Goal: Transaction & Acquisition: Purchase product/service

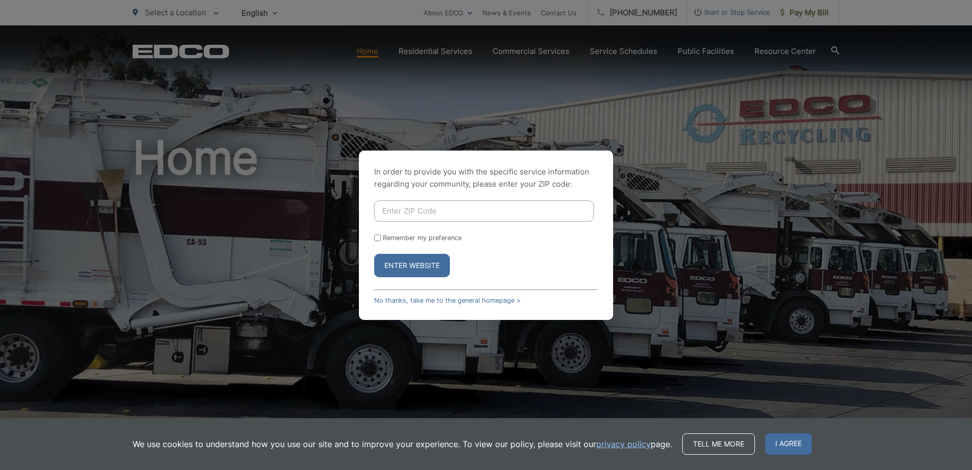
click at [428, 212] on input "Enter ZIP Code" at bounding box center [484, 210] width 220 height 21
type input "91902"
click at [409, 267] on button "Enter Website" at bounding box center [412, 265] width 76 height 23
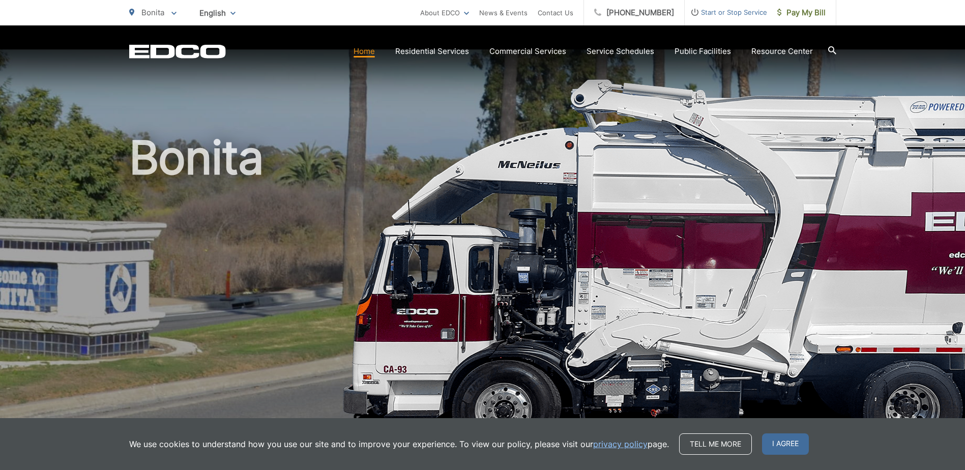
click at [786, 448] on span "I agree" at bounding box center [785, 443] width 47 height 21
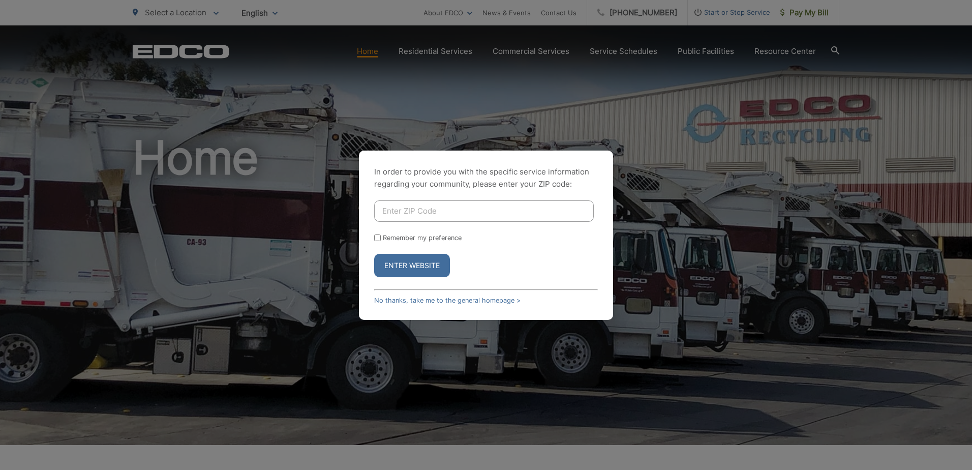
click at [419, 213] on input "Enter ZIP Code" at bounding box center [484, 210] width 220 height 21
type input "91902"
click at [427, 270] on button "Enter Website" at bounding box center [412, 265] width 76 height 23
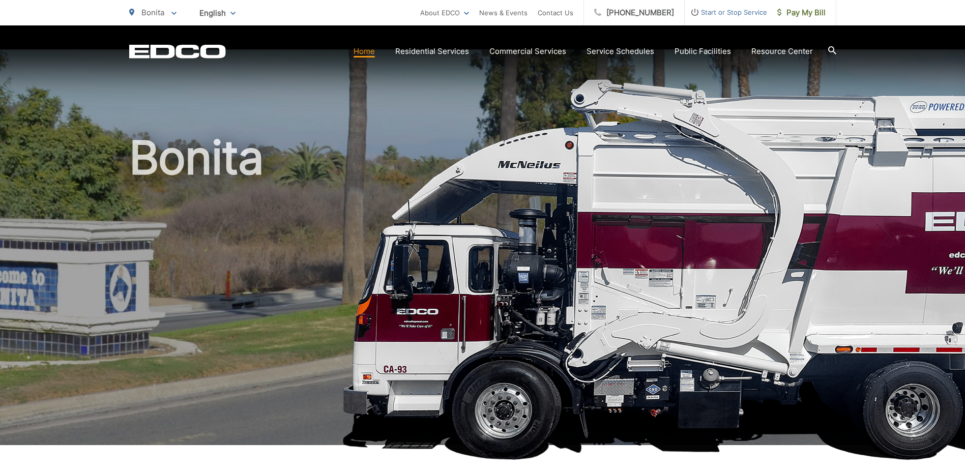
click at [439, 270] on h1 "Bonita" at bounding box center [482, 293] width 707 height 322
click at [811, 11] on span "Pay My Bill" at bounding box center [801, 13] width 48 height 12
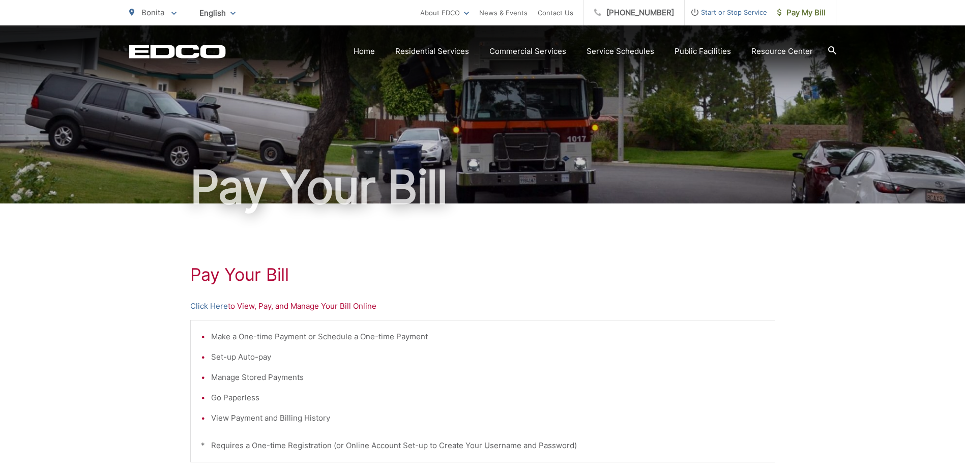
click at [246, 308] on p "Click Here to View, Pay, and Manage Your Bill Online" at bounding box center [482, 306] width 585 height 12
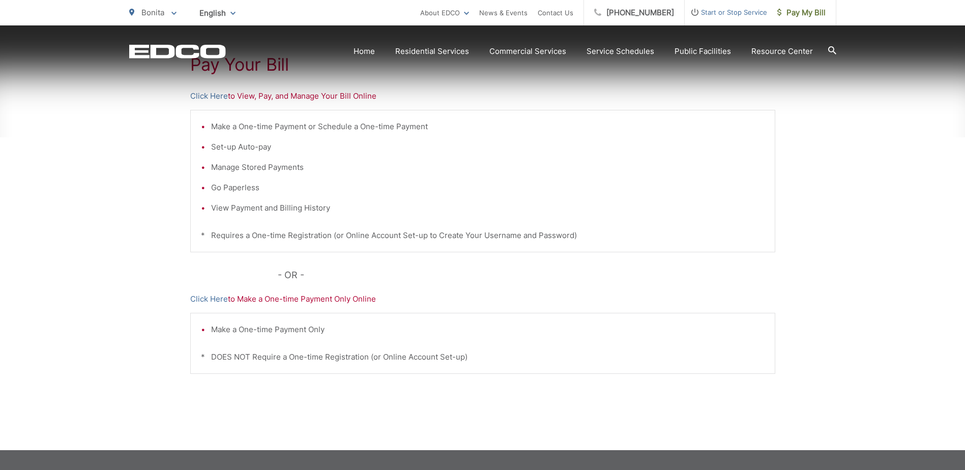
scroll to position [253, 0]
